Goal: Find specific page/section: Find specific page/section

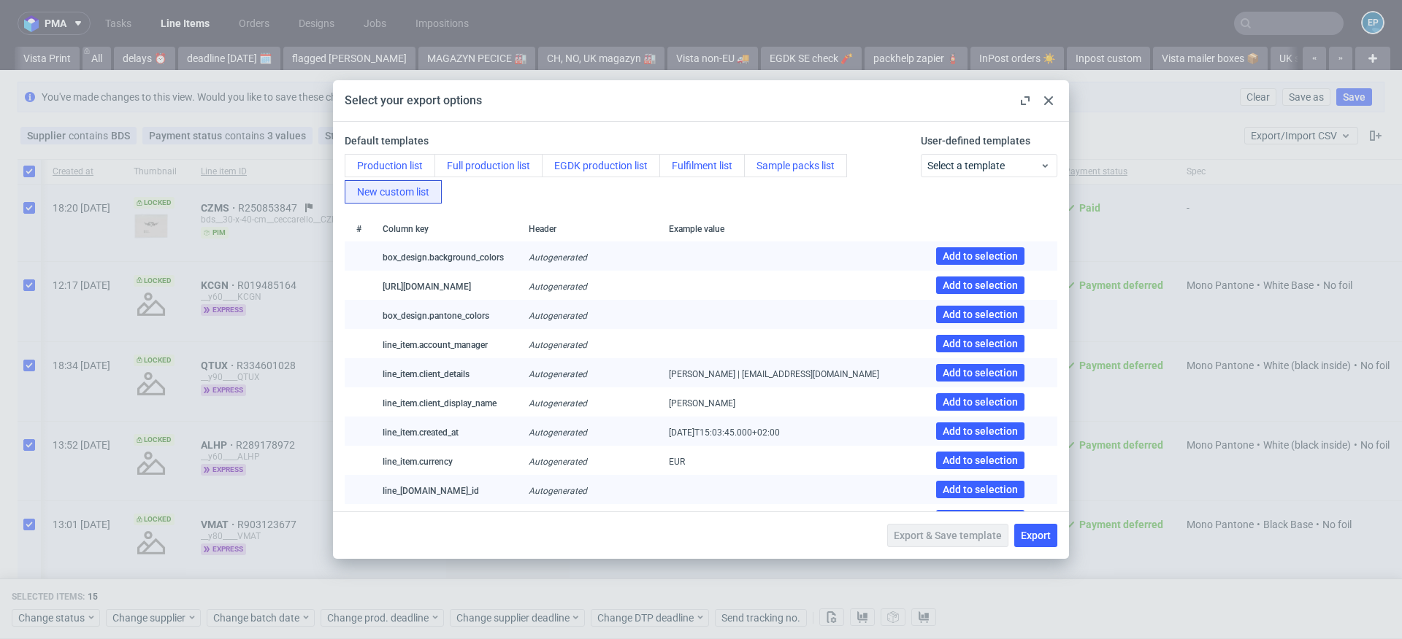
scroll to position [0, 286]
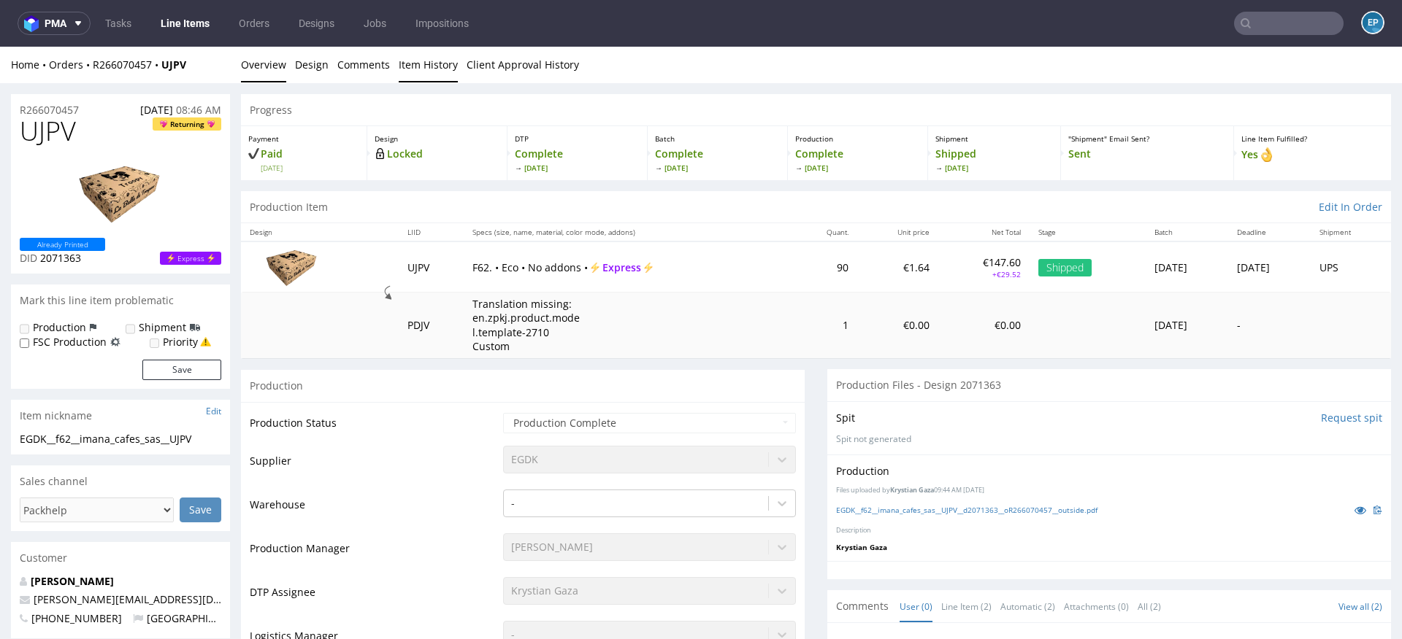
click at [399, 66] on link "Item History" at bounding box center [428, 65] width 59 height 36
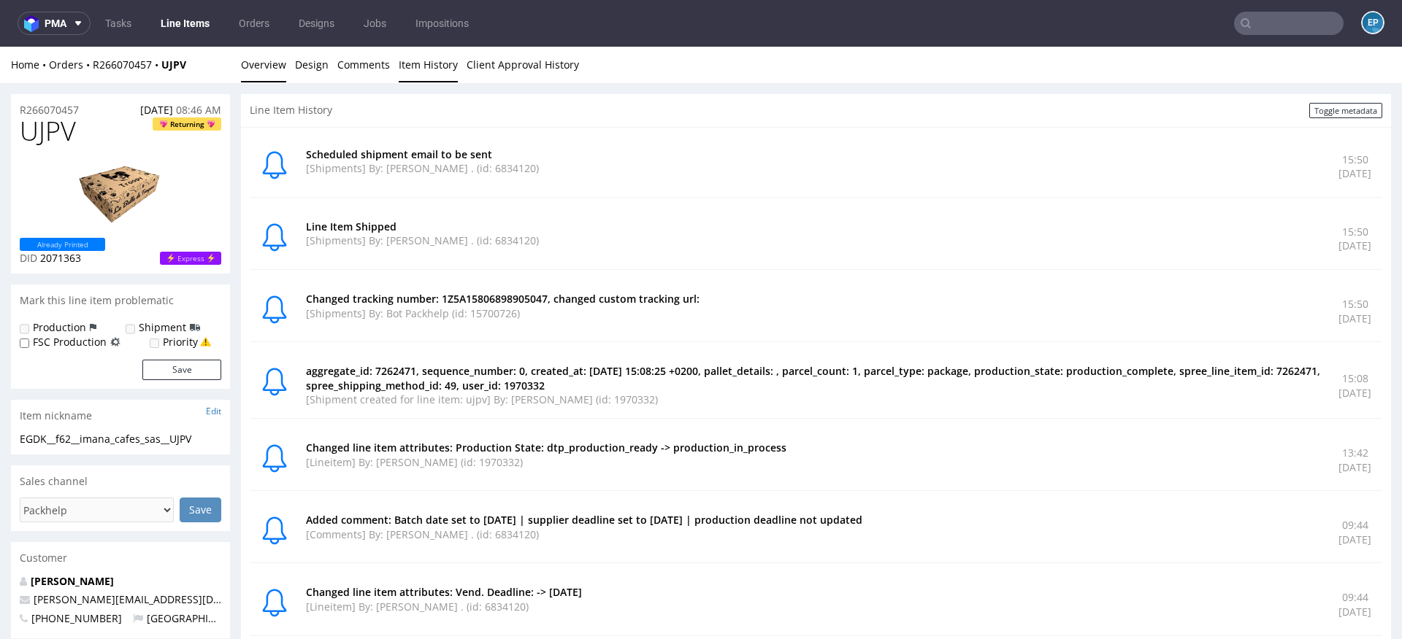
click at [253, 72] on link "Overview" at bounding box center [263, 65] width 45 height 36
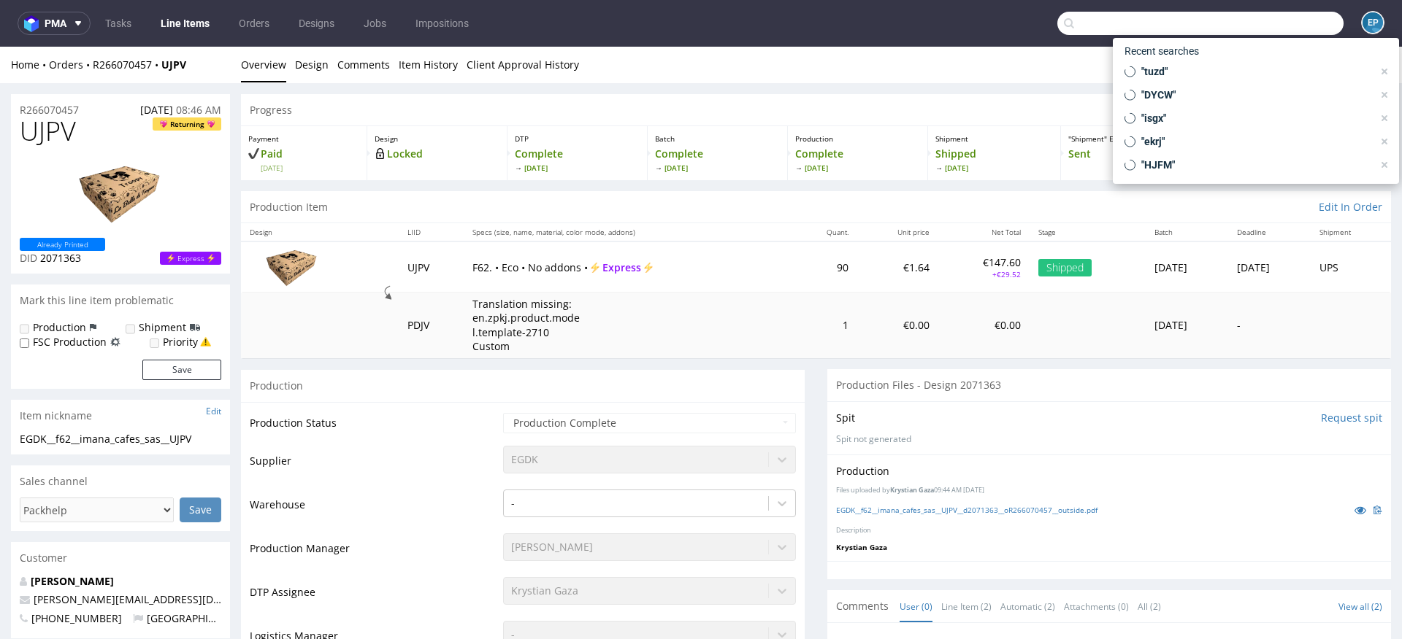
click at [1248, 29] on input "text" at bounding box center [1200, 23] width 286 height 23
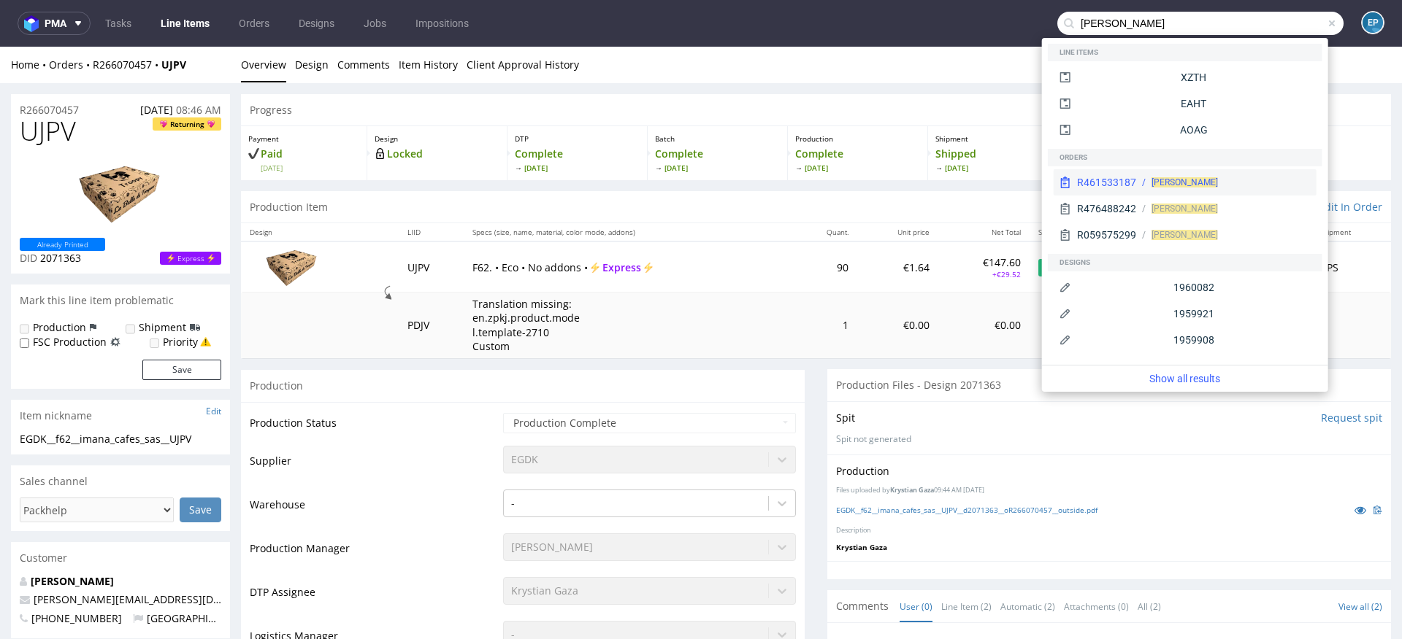
type input "jakub budaj"
click at [1200, 169] on div "R461533187 Jakub Budaj" at bounding box center [1184, 182] width 263 height 26
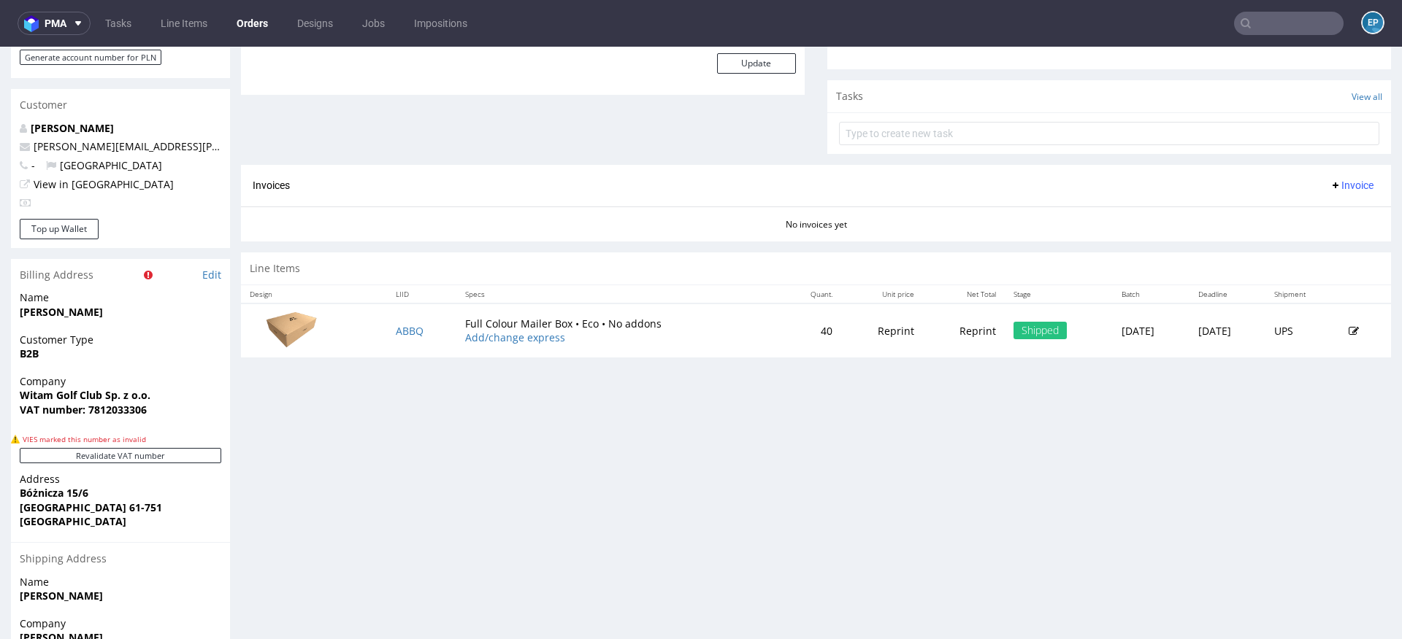
scroll to position [707, 0]
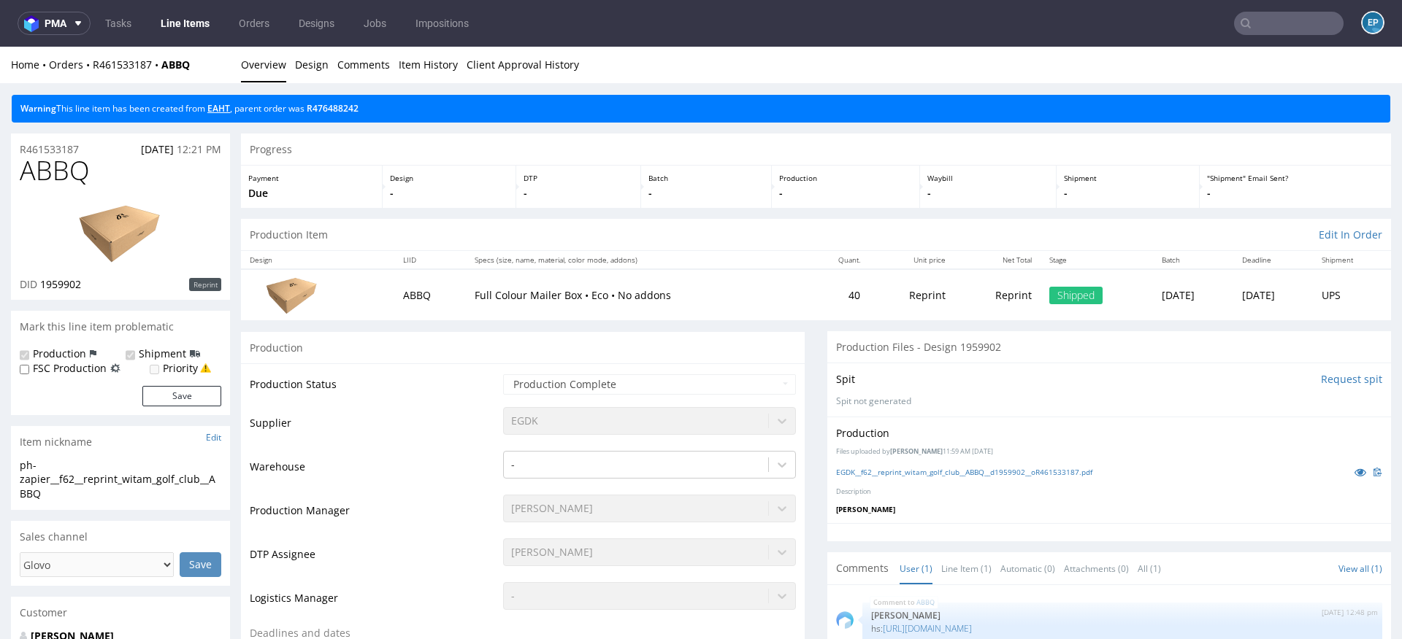
click at [226, 112] on link "EAHT" at bounding box center [218, 108] width 23 height 12
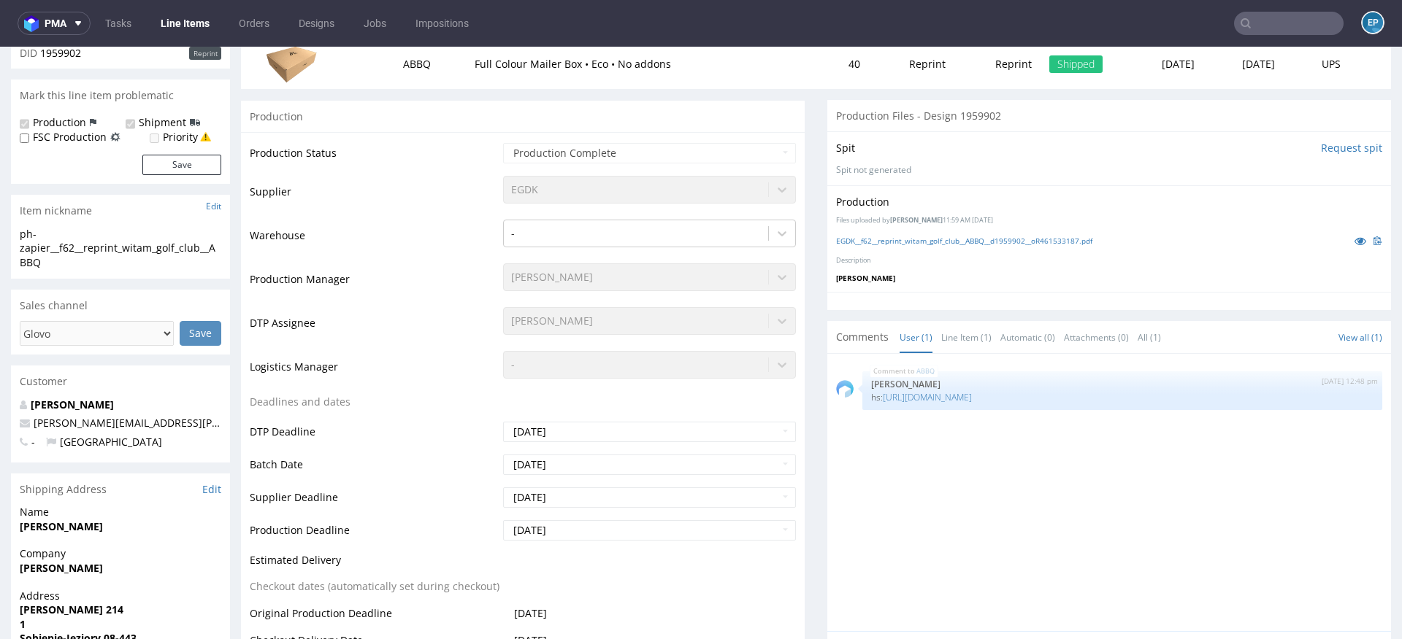
scroll to position [240, 0]
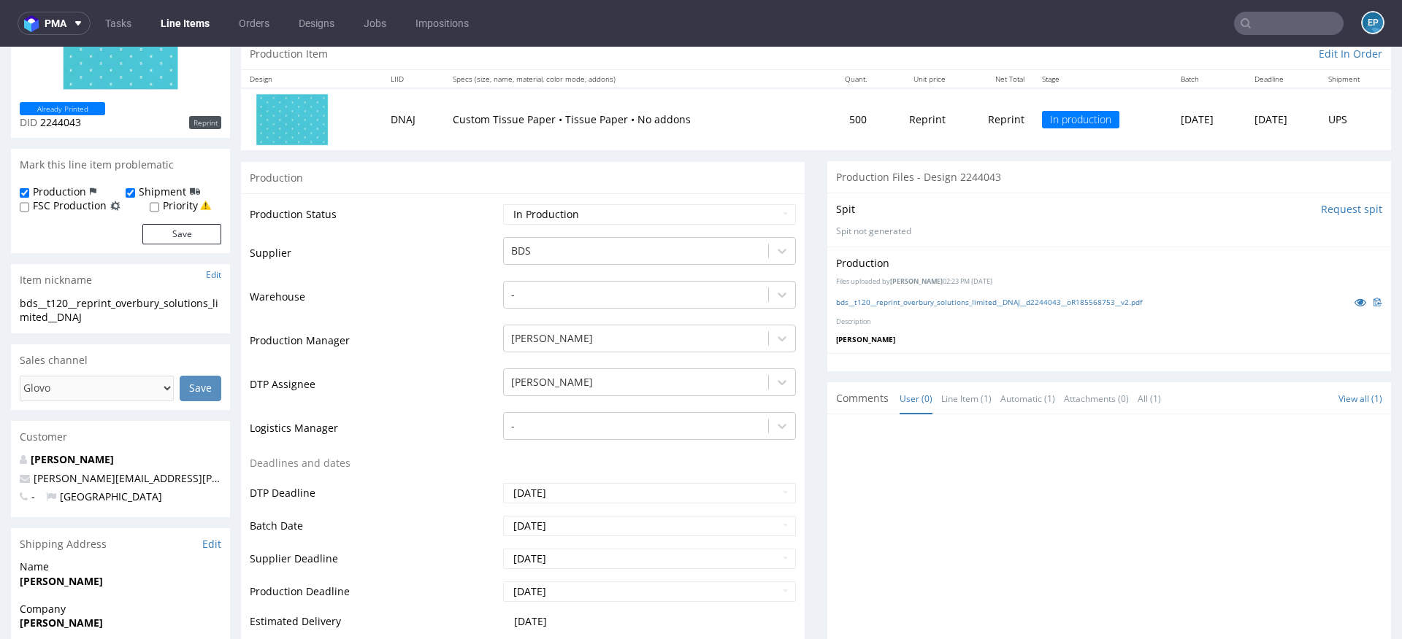
scroll to position [199, 0]
